Goal: Task Accomplishment & Management: Use online tool/utility

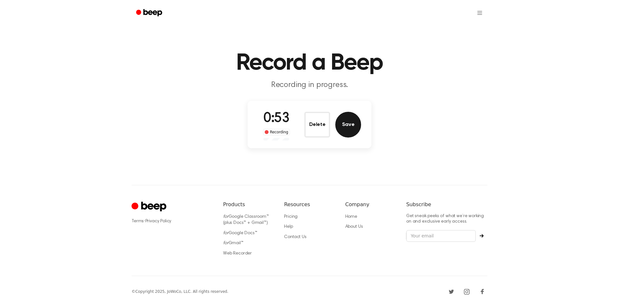
click at [349, 126] on button "Save" at bounding box center [348, 125] width 26 height 26
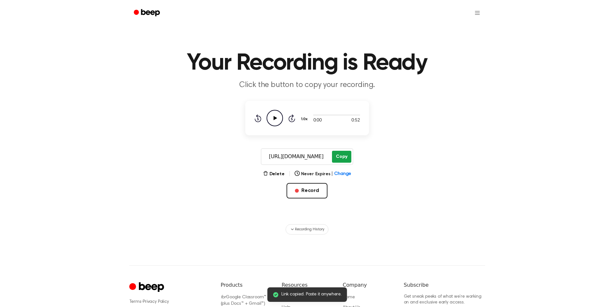
click at [339, 156] on button "Copy" at bounding box center [341, 157] width 19 height 12
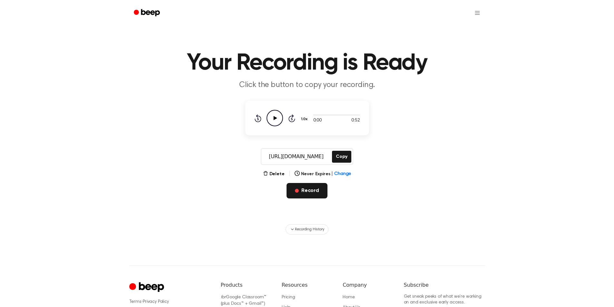
click at [294, 185] on button "Record" at bounding box center [307, 190] width 41 height 15
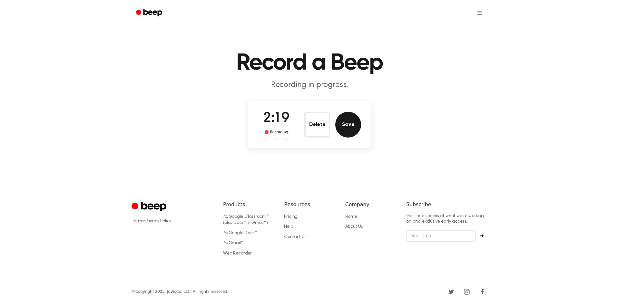
click at [352, 124] on button "Save" at bounding box center [348, 125] width 26 height 26
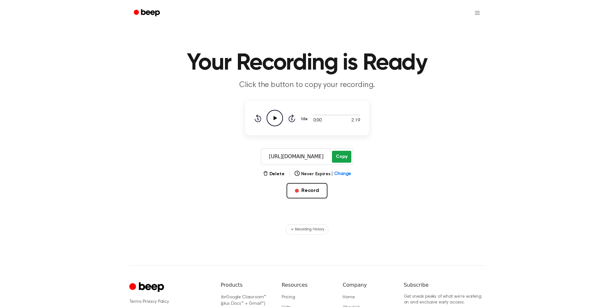
click at [344, 161] on button "Copy" at bounding box center [341, 157] width 19 height 12
click at [307, 190] on button "Record" at bounding box center [307, 190] width 41 height 15
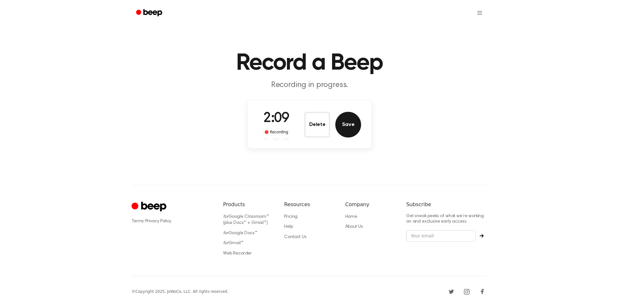
click at [353, 122] on button "Save" at bounding box center [348, 125] width 26 height 26
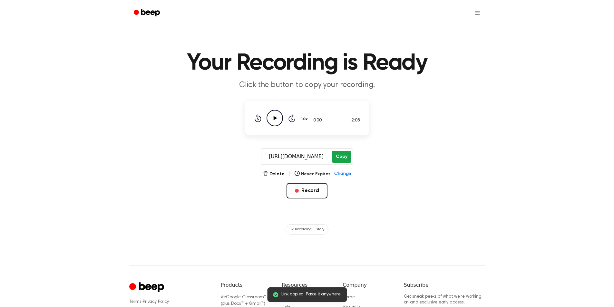
click at [340, 157] on button "Copy" at bounding box center [341, 157] width 19 height 12
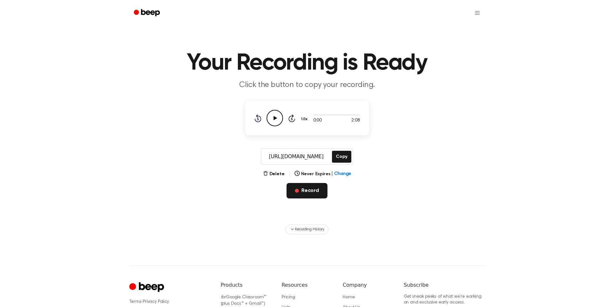
click at [306, 191] on button "Record" at bounding box center [307, 190] width 41 height 15
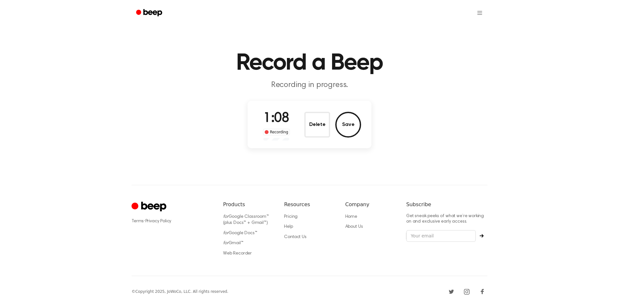
click at [360, 119] on div "Delete Save" at bounding box center [332, 125] width 57 height 26
click at [355, 125] on button "Save" at bounding box center [348, 125] width 26 height 26
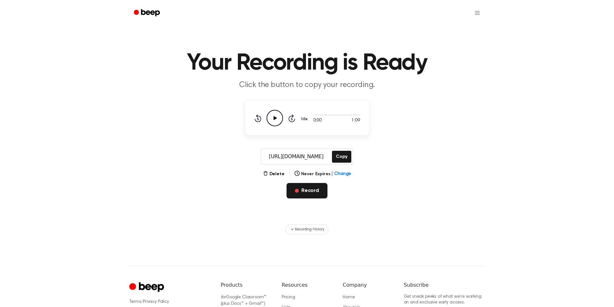
click at [317, 193] on button "Record" at bounding box center [307, 190] width 41 height 15
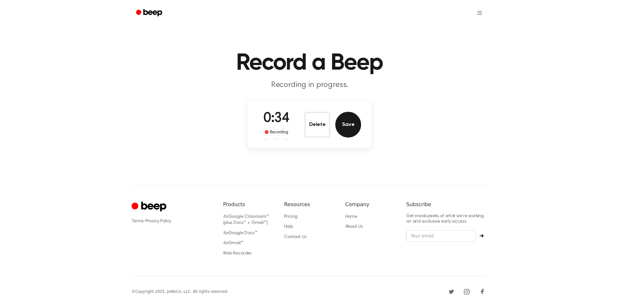
click at [343, 131] on button "Save" at bounding box center [348, 125] width 26 height 26
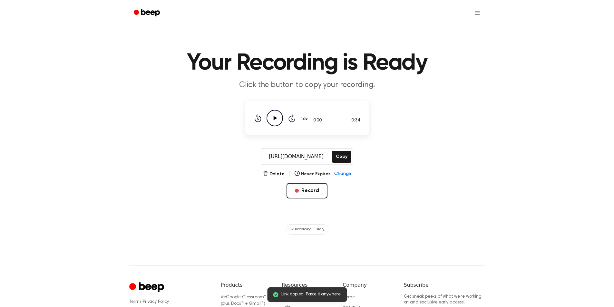
click at [280, 121] on icon "Play Audio" at bounding box center [275, 118] width 16 height 16
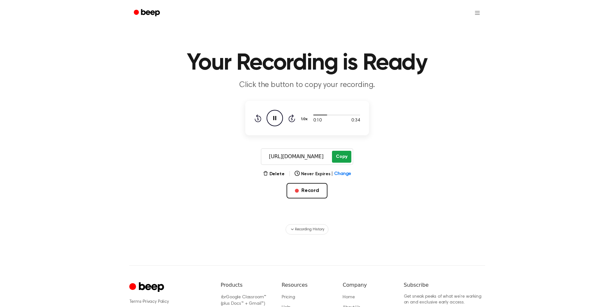
click at [339, 161] on button "Copy" at bounding box center [341, 157] width 19 height 12
click at [307, 191] on button "Record" at bounding box center [307, 190] width 41 height 15
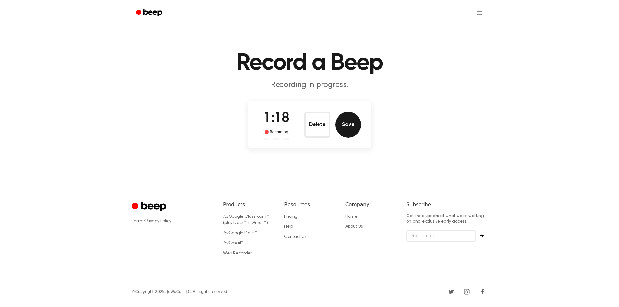
click at [346, 114] on button "Save" at bounding box center [348, 125] width 26 height 26
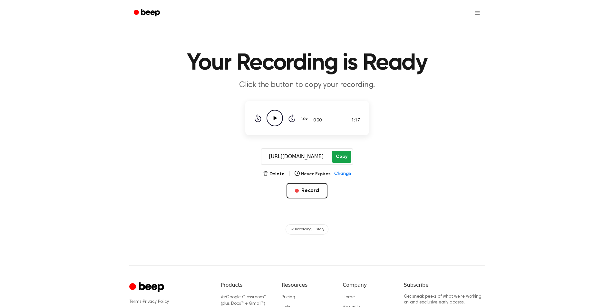
click at [340, 155] on button "Copy" at bounding box center [341, 157] width 19 height 12
click at [340, 150] on div "[URL][DOMAIN_NAME] Copy" at bounding box center [307, 156] width 92 height 17
click at [341, 154] on button "Copy" at bounding box center [341, 157] width 19 height 12
click at [308, 191] on button "Record" at bounding box center [307, 190] width 41 height 15
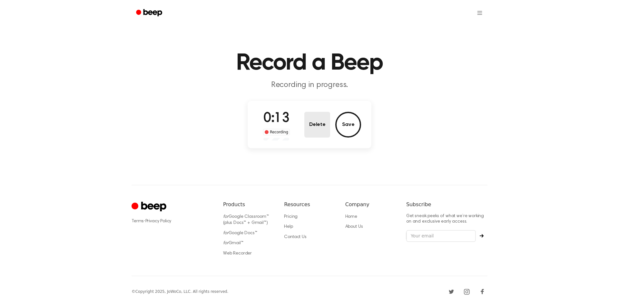
click at [316, 120] on button "Delete" at bounding box center [317, 125] width 26 height 26
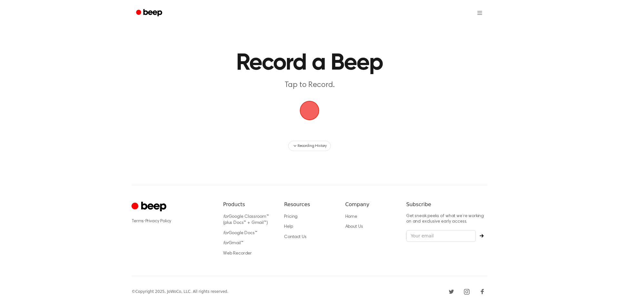
click at [308, 108] on span "button" at bounding box center [310, 111] width 20 height 20
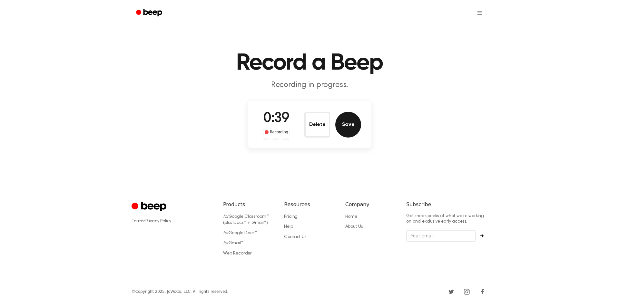
click at [346, 121] on button "Save" at bounding box center [348, 125] width 26 height 26
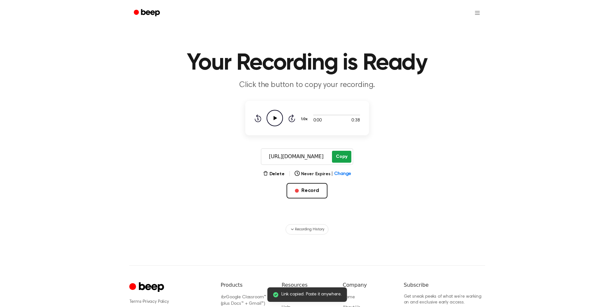
click at [337, 156] on button "Copy" at bounding box center [341, 157] width 19 height 12
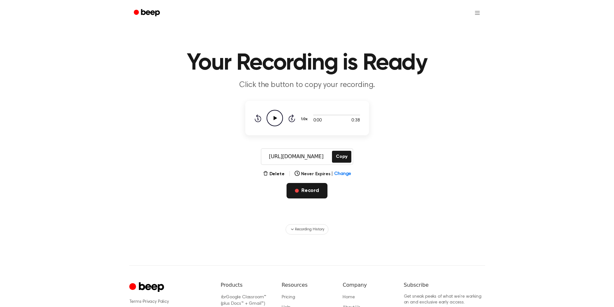
click at [310, 192] on button "Record" at bounding box center [307, 190] width 41 height 15
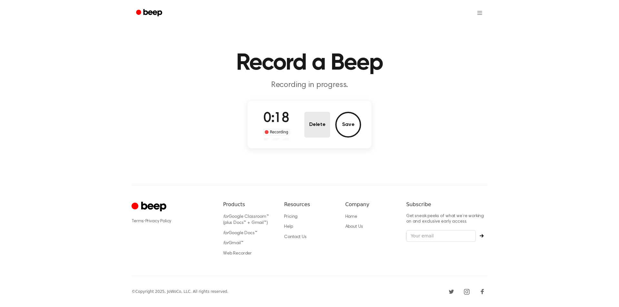
click at [326, 123] on button "Delete" at bounding box center [317, 125] width 26 height 26
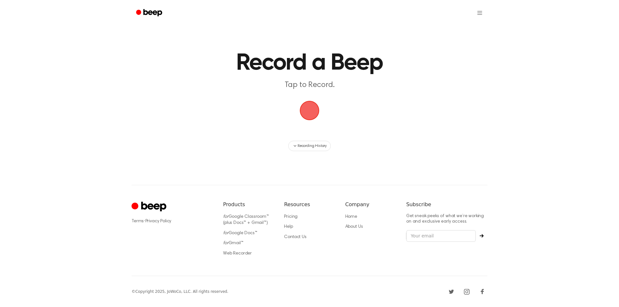
click at [307, 115] on span "button" at bounding box center [309, 110] width 23 height 23
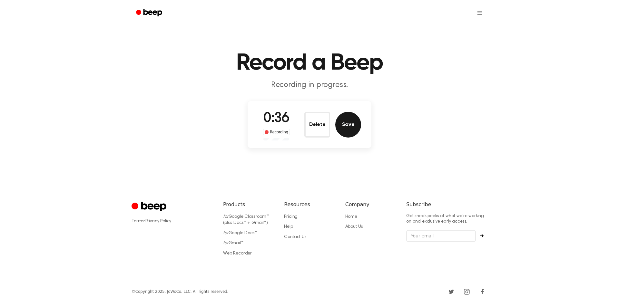
click at [345, 126] on button "Save" at bounding box center [348, 125] width 26 height 26
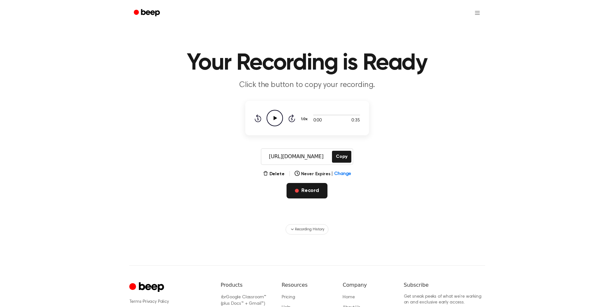
click at [308, 190] on button "Record" at bounding box center [307, 190] width 41 height 15
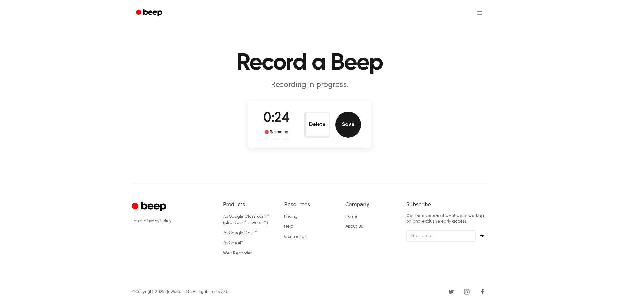
click at [350, 125] on button "Save" at bounding box center [348, 125] width 26 height 26
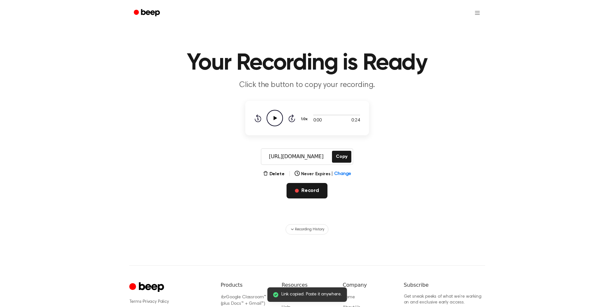
click at [308, 188] on button "Record" at bounding box center [307, 190] width 41 height 15
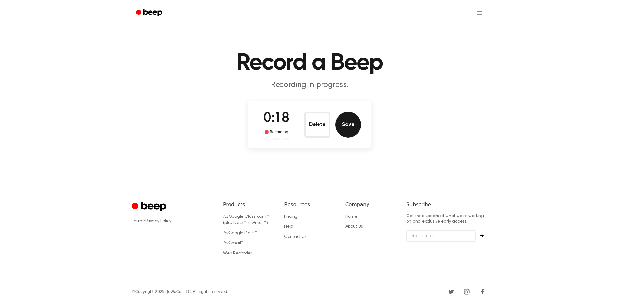
click at [346, 129] on button "Save" at bounding box center [348, 125] width 26 height 26
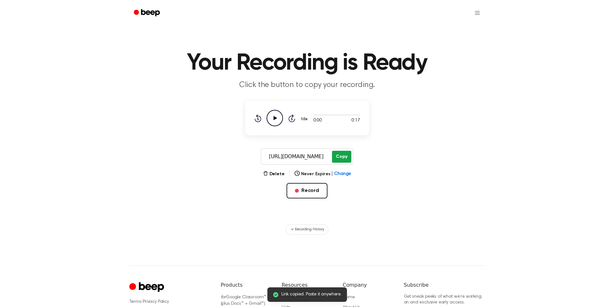
click at [340, 157] on button "Copy" at bounding box center [341, 157] width 19 height 12
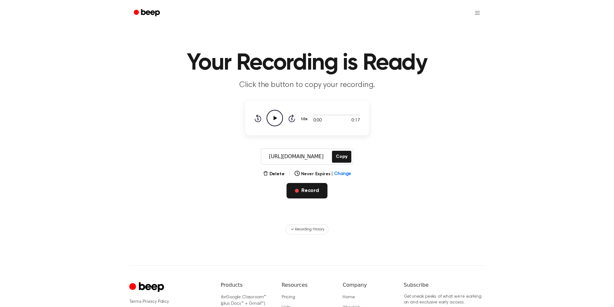
click at [306, 196] on button "Record" at bounding box center [307, 190] width 41 height 15
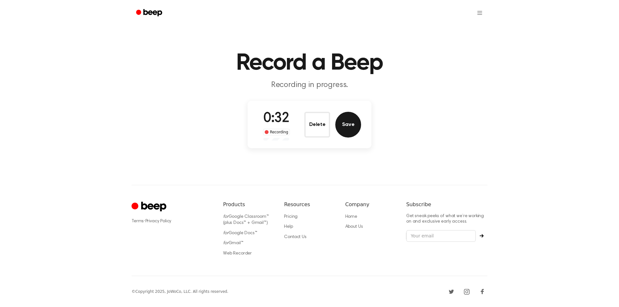
click at [343, 124] on button "Save" at bounding box center [348, 125] width 26 height 26
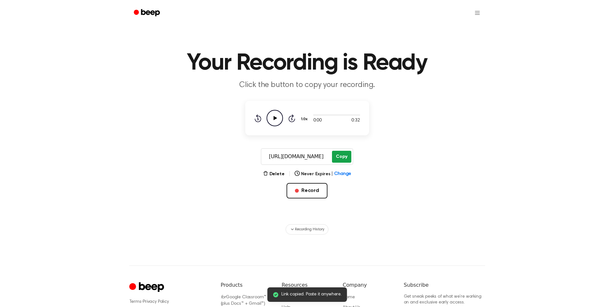
click at [341, 155] on button "Copy" at bounding box center [341, 157] width 19 height 12
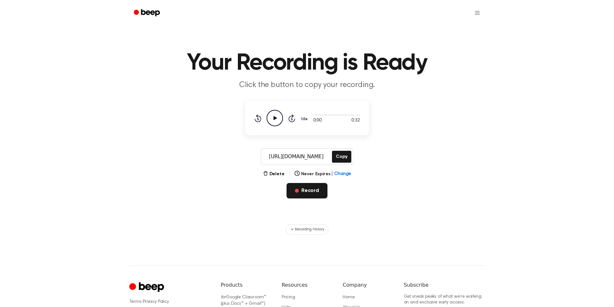
click at [309, 195] on button "Record" at bounding box center [307, 190] width 41 height 15
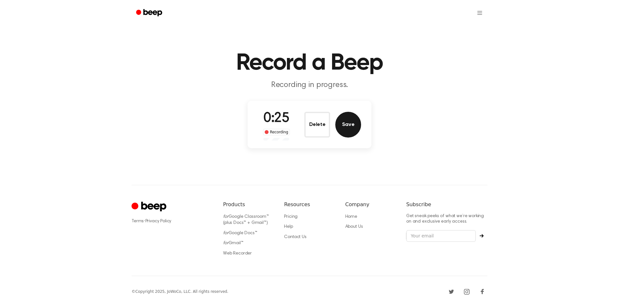
click at [353, 121] on button "Save" at bounding box center [348, 125] width 26 height 26
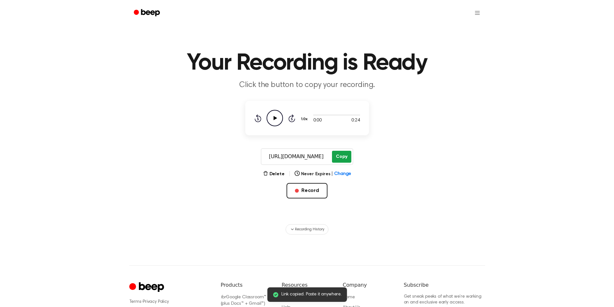
click at [335, 162] on button "Copy" at bounding box center [341, 157] width 19 height 12
click at [341, 155] on button "Copy" at bounding box center [341, 157] width 19 height 12
